Goal: Information Seeking & Learning: Learn about a topic

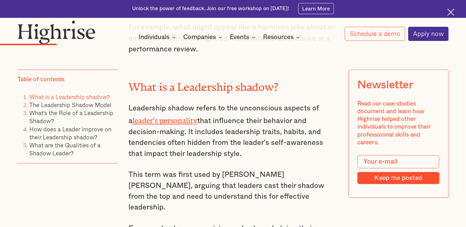
scroll to position [677, 0]
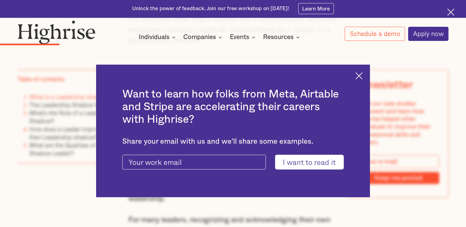
click at [361, 76] on img at bounding box center [358, 75] width 7 height 7
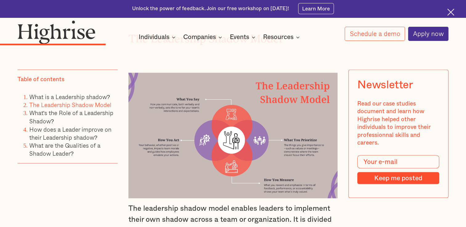
scroll to position [1047, 0]
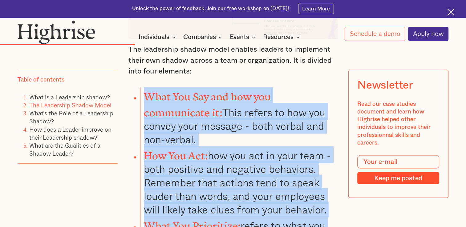
scroll to position [1341, 0]
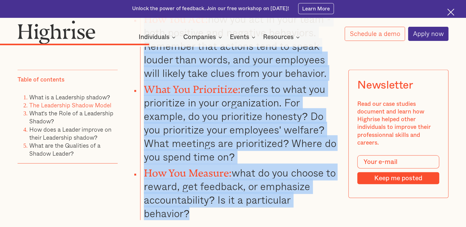
drag, startPoint x: 144, startPoint y: 105, endPoint x: 286, endPoint y: 187, distance: 163.8
drag, startPoint x: 286, startPoint y: 187, endPoint x: 200, endPoint y: 100, distance: 121.9
copy ul "What You Say and how you communicate it: This refers to how you convey your mes…"
